Goal: Entertainment & Leisure: Consume media (video, audio)

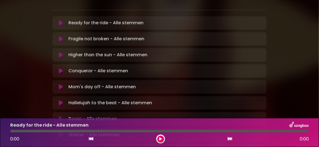
scroll to position [130, 0]
click at [61, 100] on icon at bounding box center [61, 103] width 4 height 6
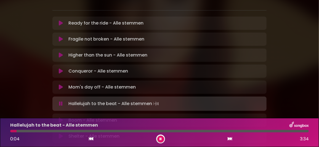
click at [210, 140] on div "0:04 3:34" at bounding box center [159, 139] width 305 height 9
click at [201, 125] on div "Hallelujah to the beat - Alle stemmen" at bounding box center [159, 125] width 305 height 7
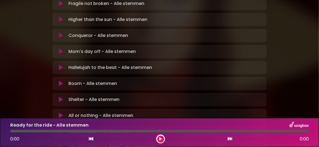
scroll to position [193, 0]
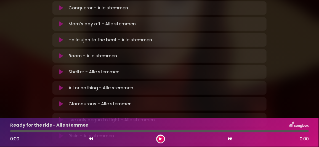
click at [60, 101] on icon at bounding box center [61, 104] width 4 height 6
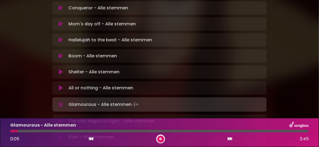
click at [36, 130] on div at bounding box center [159, 131] width 299 height 2
